Goal: Information Seeking & Learning: Learn about a topic

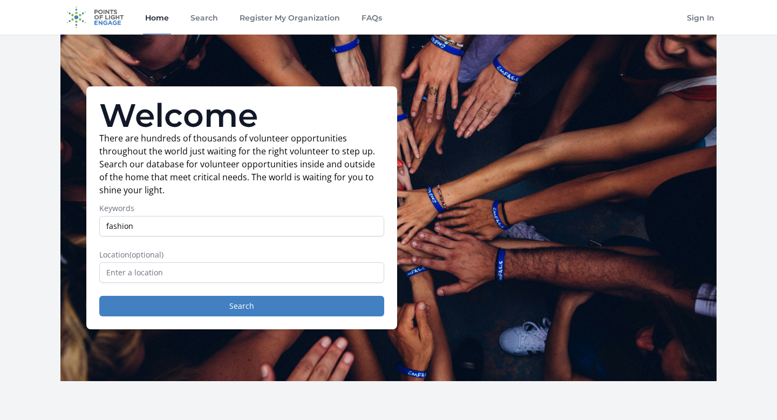
type input "fashion"
click at [99, 296] on button "Search" at bounding box center [241, 306] width 285 height 21
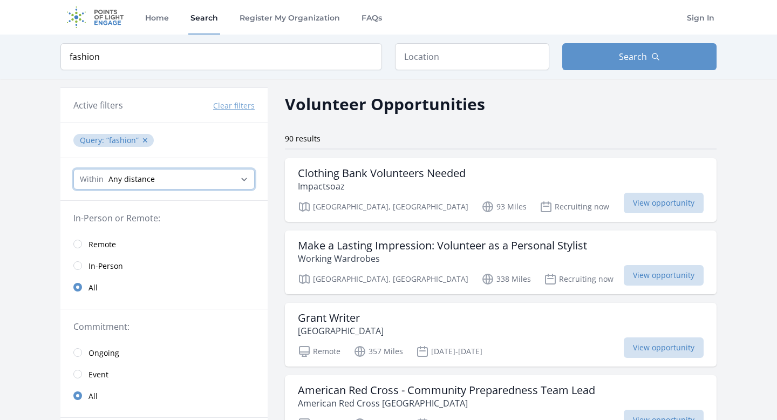
click at [151, 188] on select "Any distance , 5 Miles , 20 Miles , 50 Miles , 100 Miles" at bounding box center [163, 179] width 181 height 21
select select "8046"
click at [73, 169] on select "Any distance , 5 Miles , 20 Miles , 50 Miles , 100 Miles" at bounding box center [163, 179] width 181 height 21
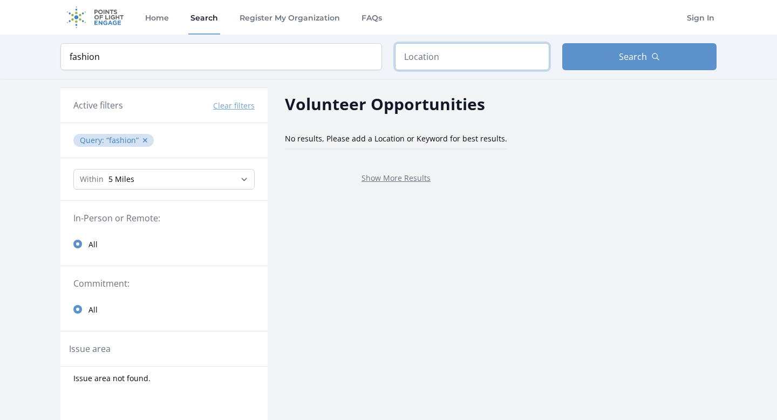
click at [453, 53] on input "text" at bounding box center [472, 56] width 154 height 27
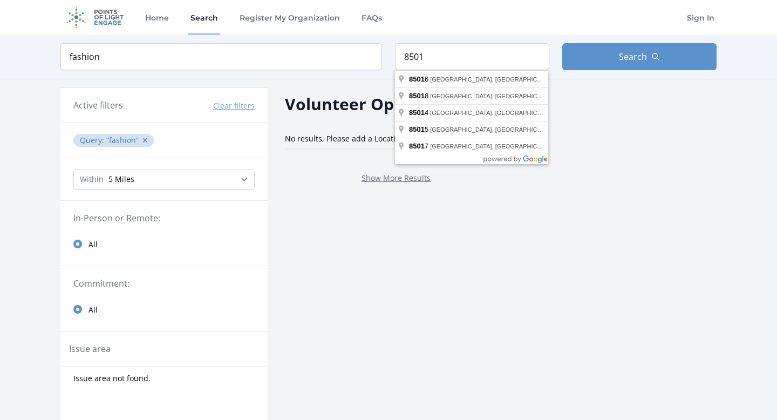
type input "Phoenix, AZ 85018, USA"
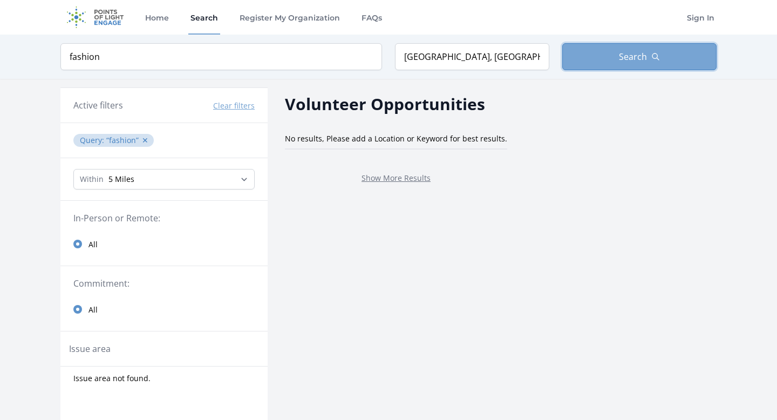
click at [608, 56] on button "Search" at bounding box center [639, 56] width 154 height 27
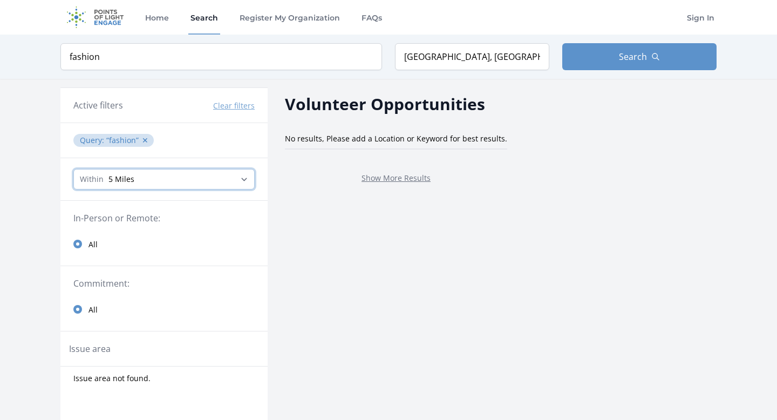
click at [240, 177] on select "Any distance , 5 Miles , 20 Miles , 50 Miles , 100 Miles" at bounding box center [163, 179] width 181 height 21
select select "32186"
click at [73, 169] on select "Any distance , 5 Miles , 20 Miles , 50 Miles , 100 Miles" at bounding box center [163, 179] width 181 height 21
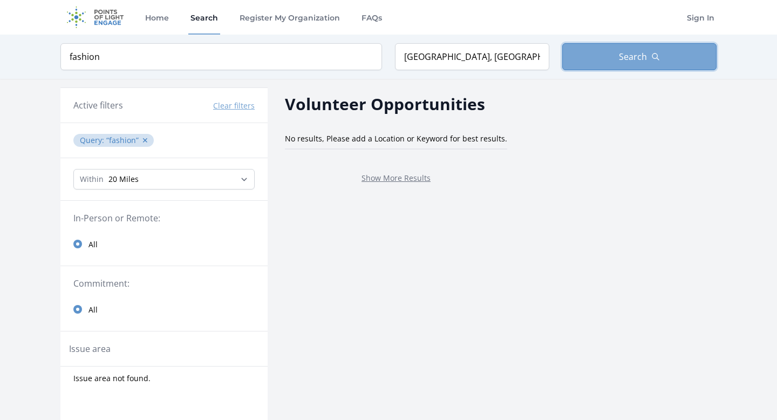
click at [617, 59] on button "Search" at bounding box center [639, 56] width 154 height 27
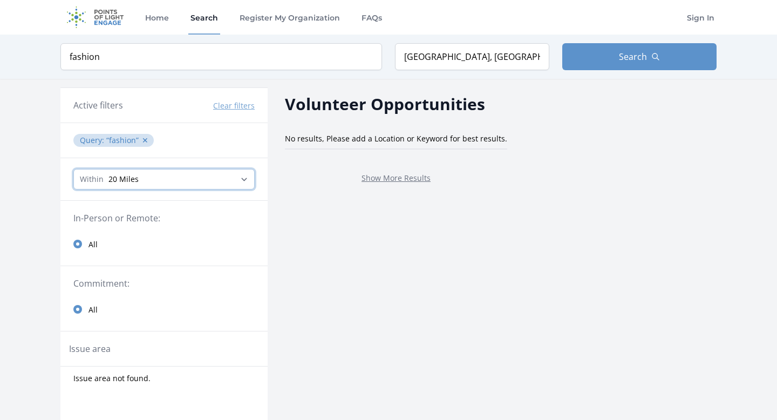
click at [196, 173] on select "Any distance , 5 Miles , 20 Miles , 50 Miles , 100 Miles" at bounding box center [163, 179] width 181 height 21
select select "160934"
click at [73, 169] on select "Any distance , 5 Miles , 20 Miles , 50 Miles , 100 Miles" at bounding box center [163, 179] width 181 height 21
click at [266, 208] on div "In-Person or Remote: All" at bounding box center [163, 233] width 207 height 65
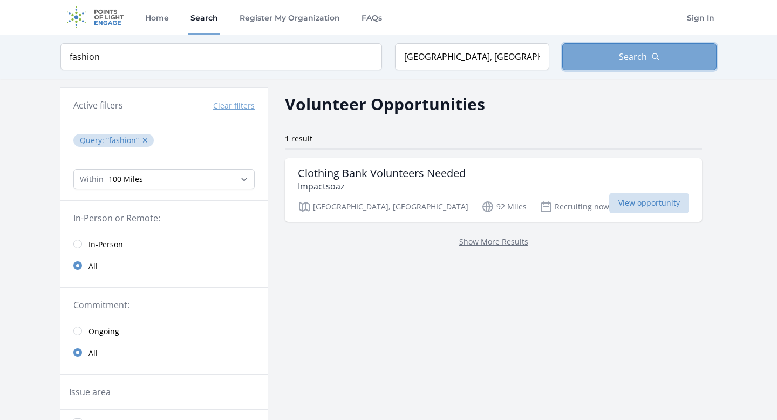
click at [645, 56] on span "Search" at bounding box center [633, 56] width 28 height 13
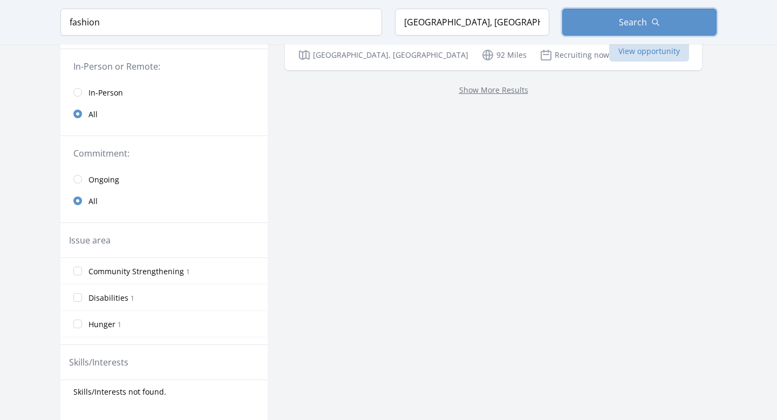
scroll to position [102, 0]
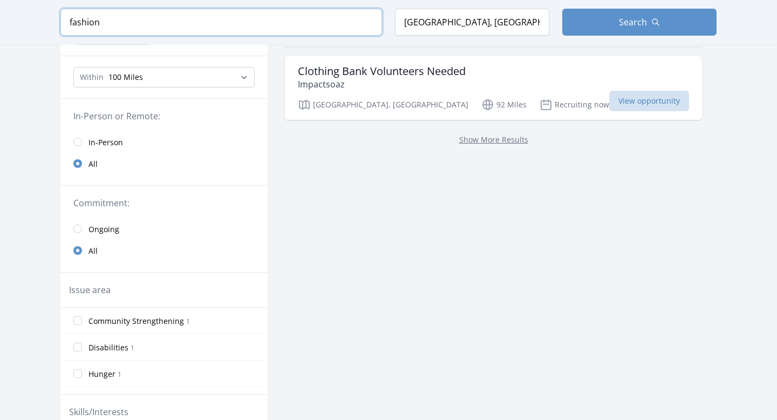
click at [106, 22] on input "fashion" at bounding box center [221, 22] width 322 height 27
click at [106, 21] on input "fashion" at bounding box center [221, 22] width 322 height 27
type input "clothing"
click button "submit" at bounding box center [0, 0] width 0 height 0
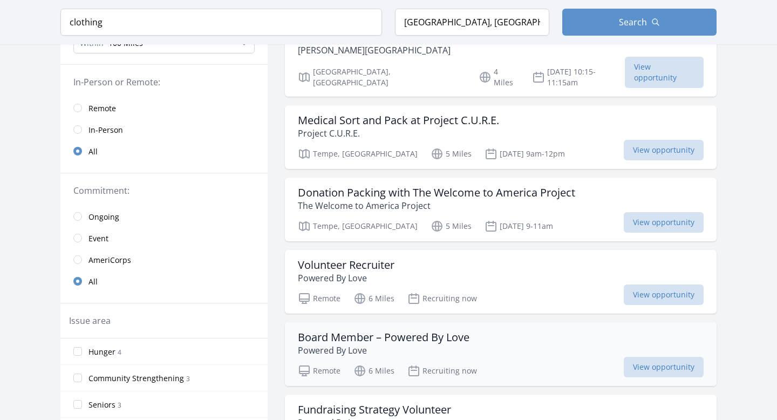
scroll to position [138, 0]
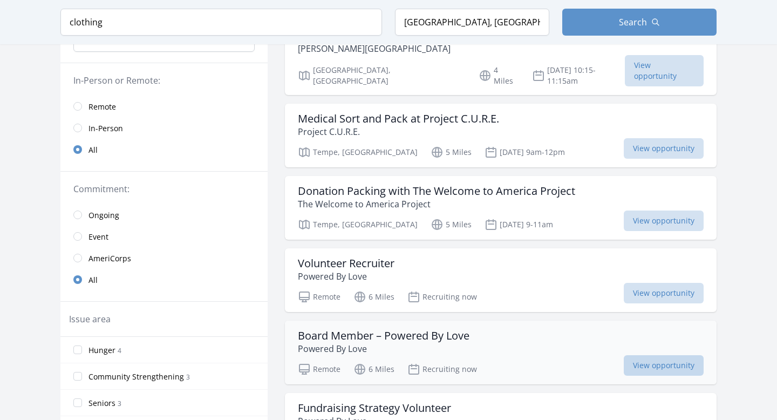
click at [624, 355] on span "View opportunity" at bounding box center [664, 365] width 80 height 21
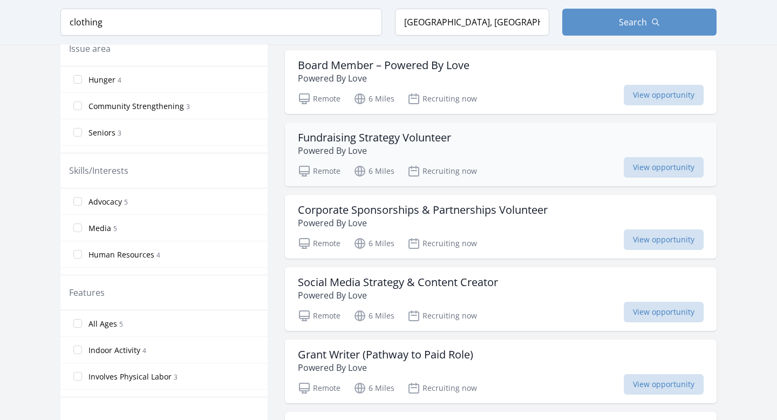
scroll to position [416, 0]
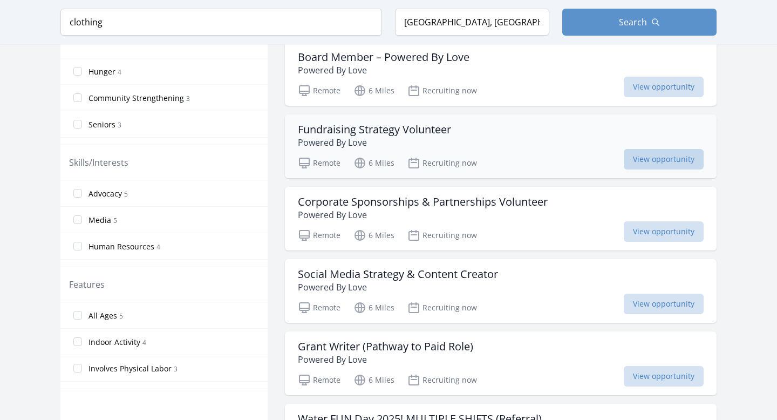
click at [624, 149] on span "View opportunity" at bounding box center [664, 159] width 80 height 21
click at [103, 318] on span "All Ages" at bounding box center [102, 315] width 29 height 11
click at [82, 318] on input "All Ages 5" at bounding box center [77, 315] width 9 height 9
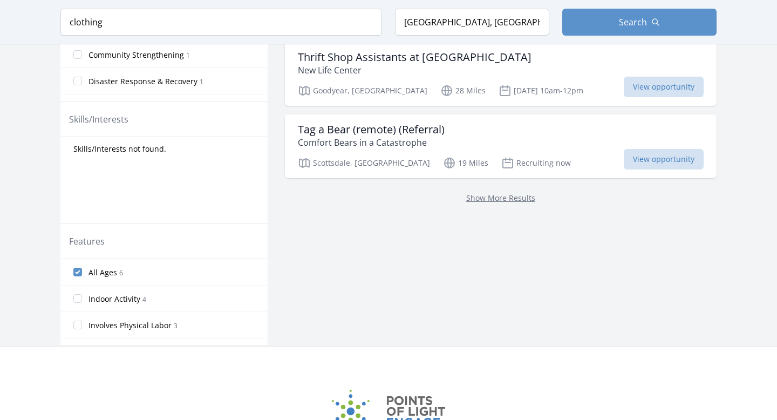
scroll to position [394, 0]
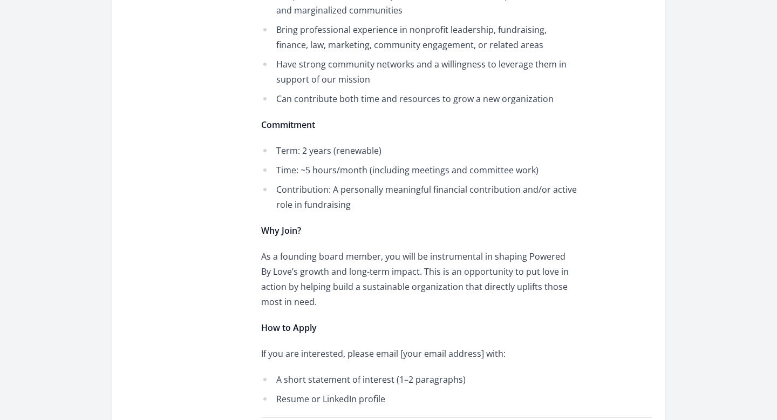
scroll to position [712, 0]
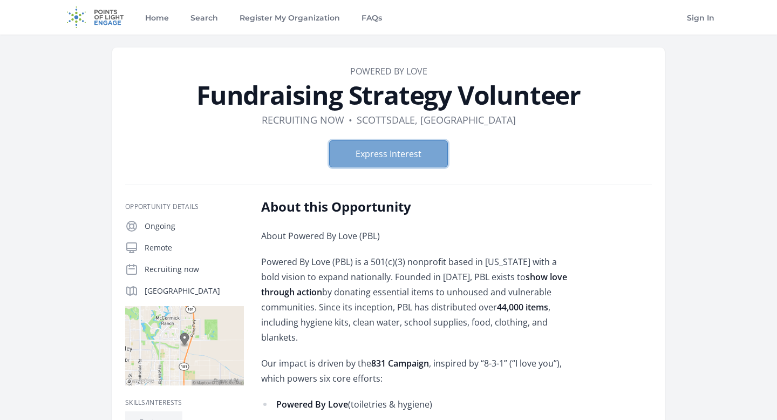
click at [412, 152] on button "Express Interest" at bounding box center [388, 153] width 119 height 27
